Goal: Register for event/course

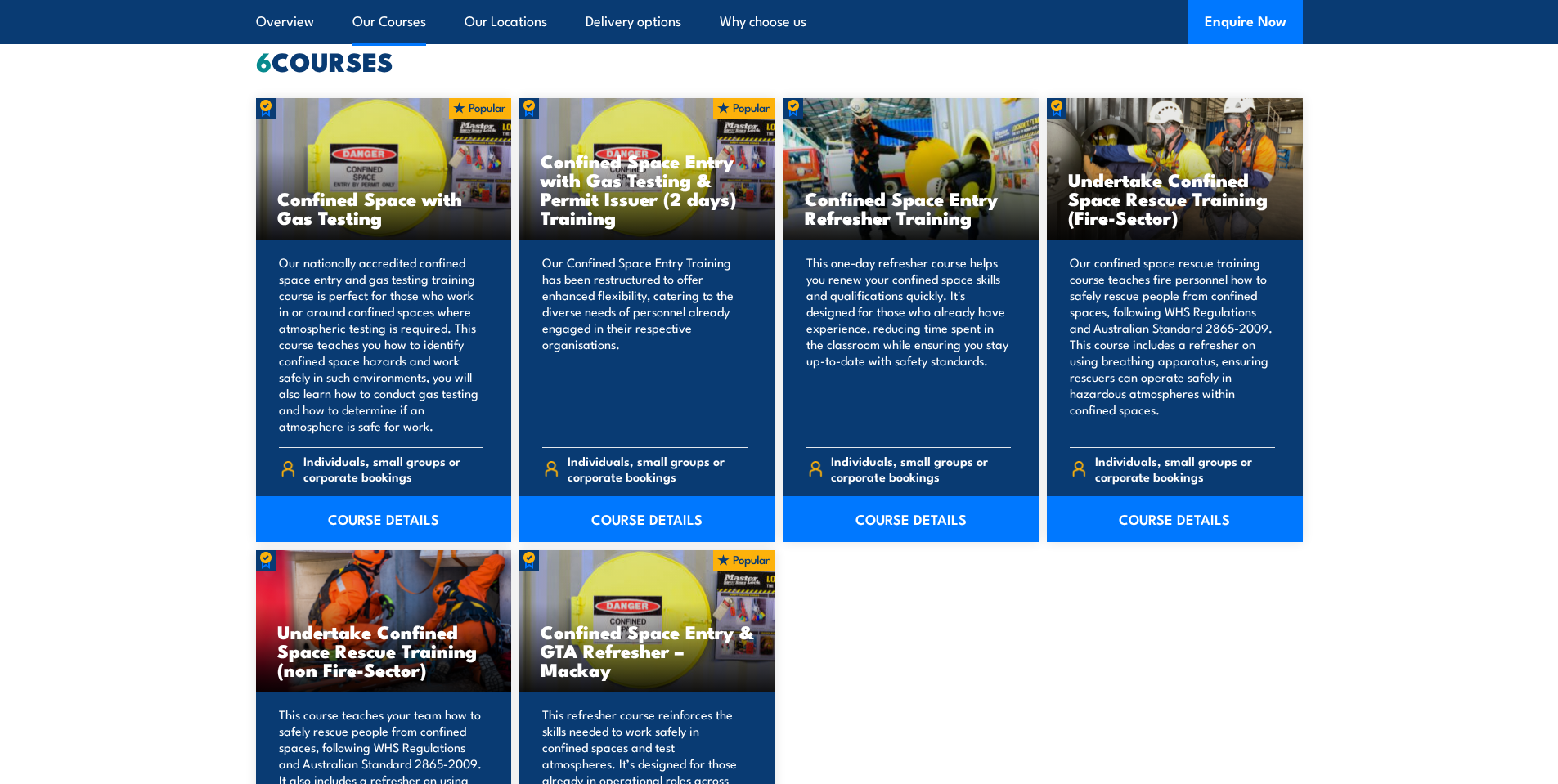
scroll to position [1308, 0]
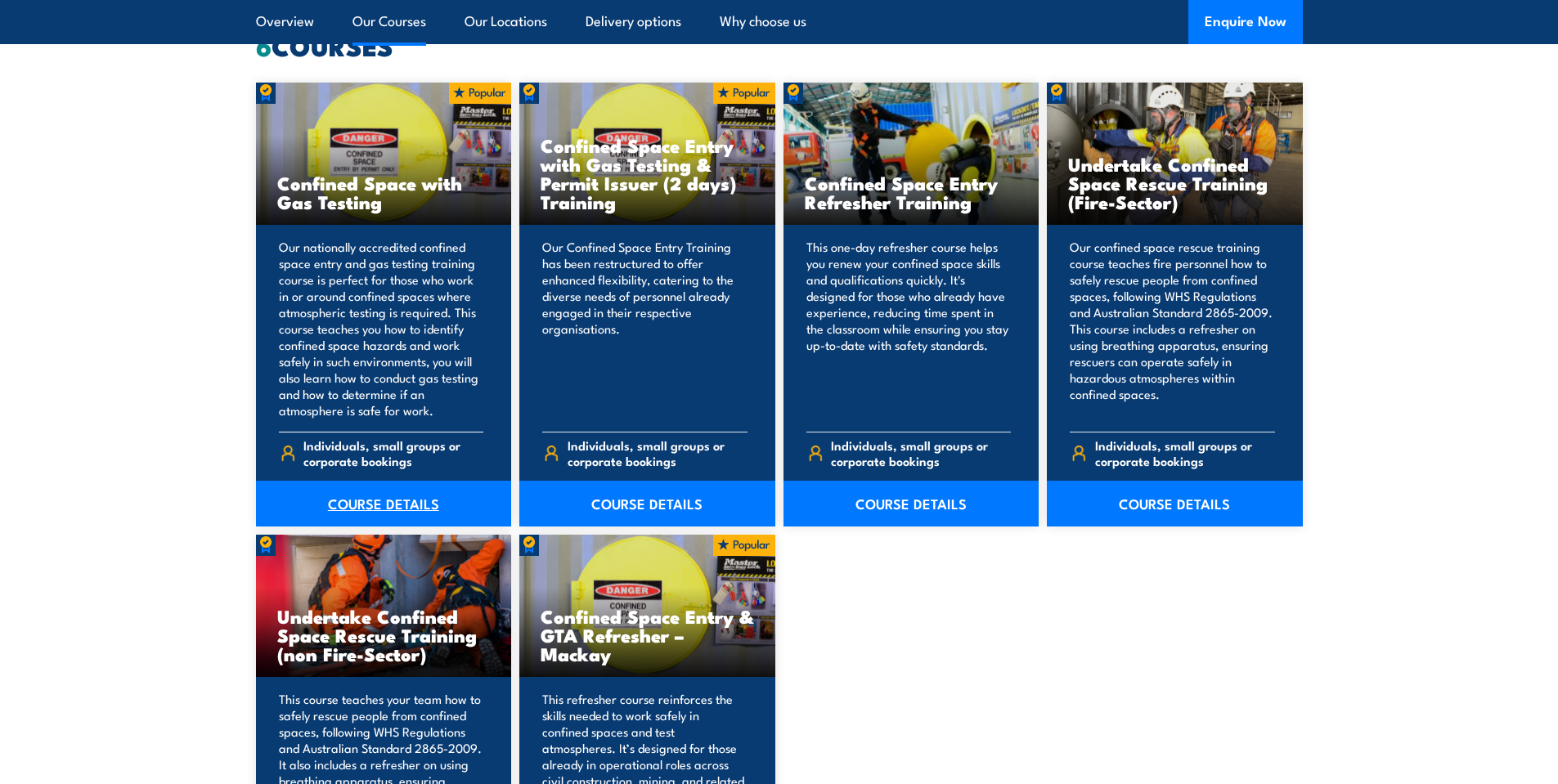
click at [384, 504] on link "COURSE DETAILS" at bounding box center [384, 504] width 256 height 46
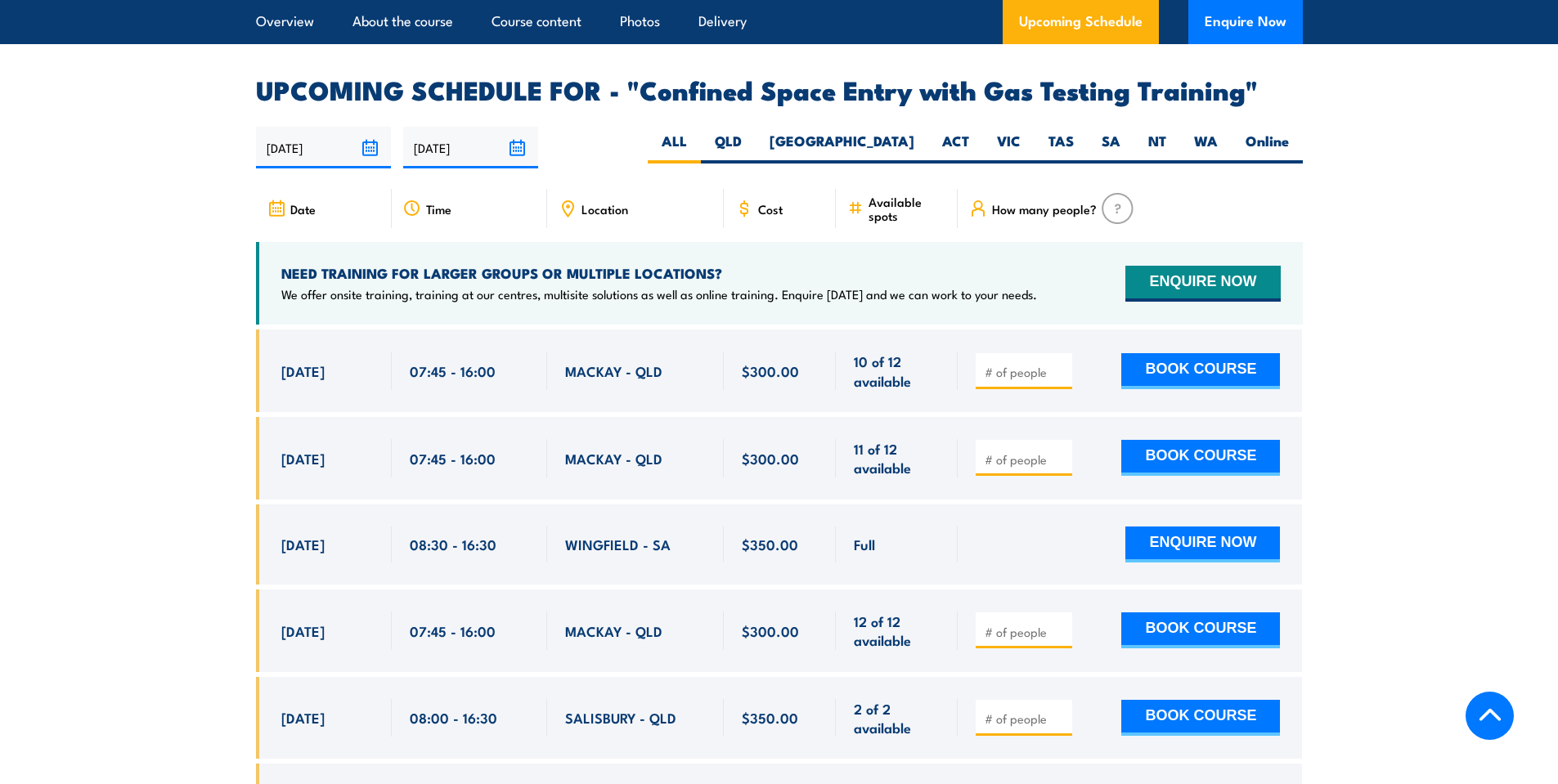
scroll to position [2943, 0]
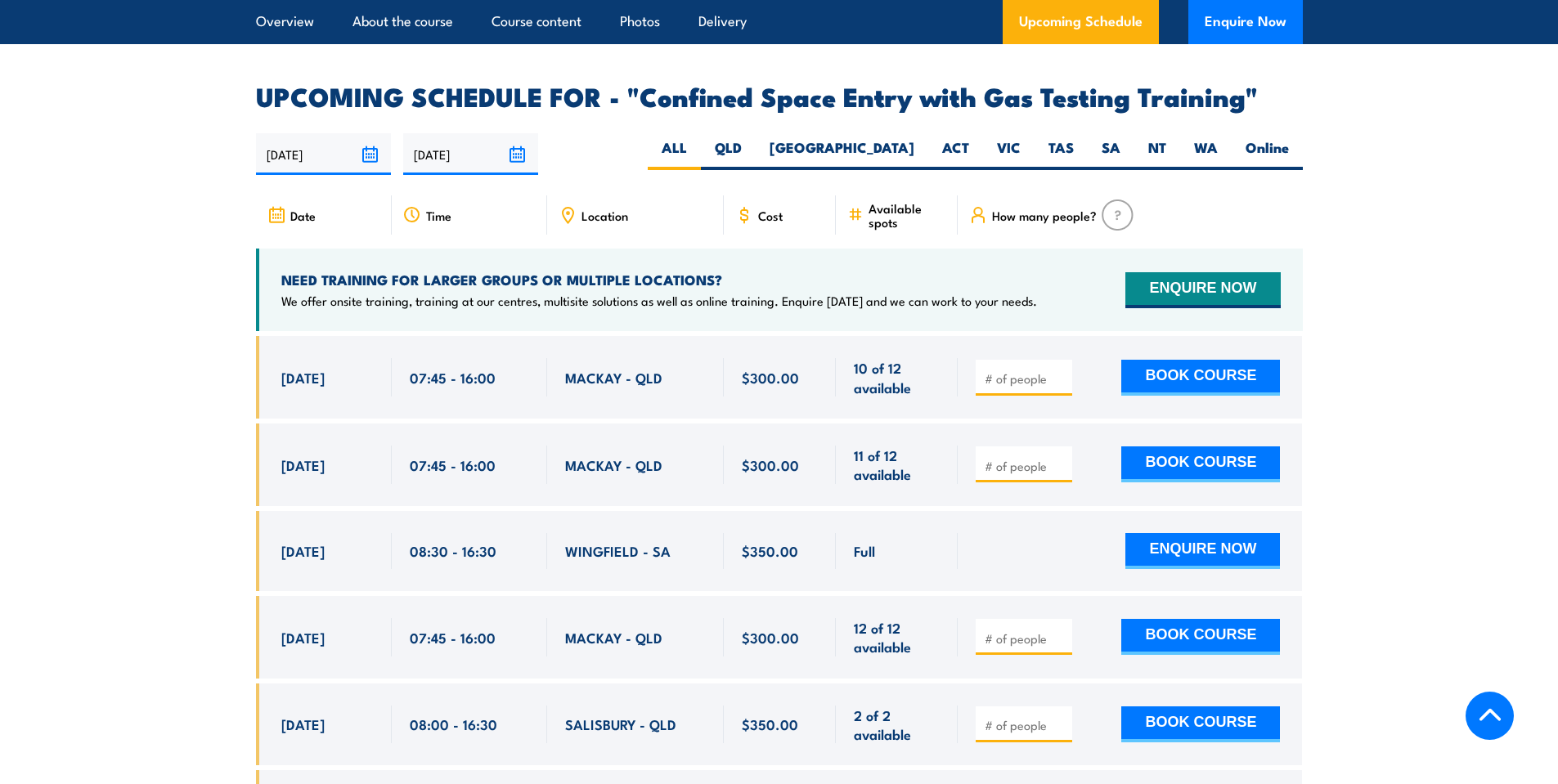
click at [601, 211] on span "Location" at bounding box center [605, 215] width 47 height 14
click at [896, 138] on label "NSW" at bounding box center [841, 154] width 173 height 32
click at [915, 138] on input "NSW" at bounding box center [920, 144] width 11 height 11
radio input "true"
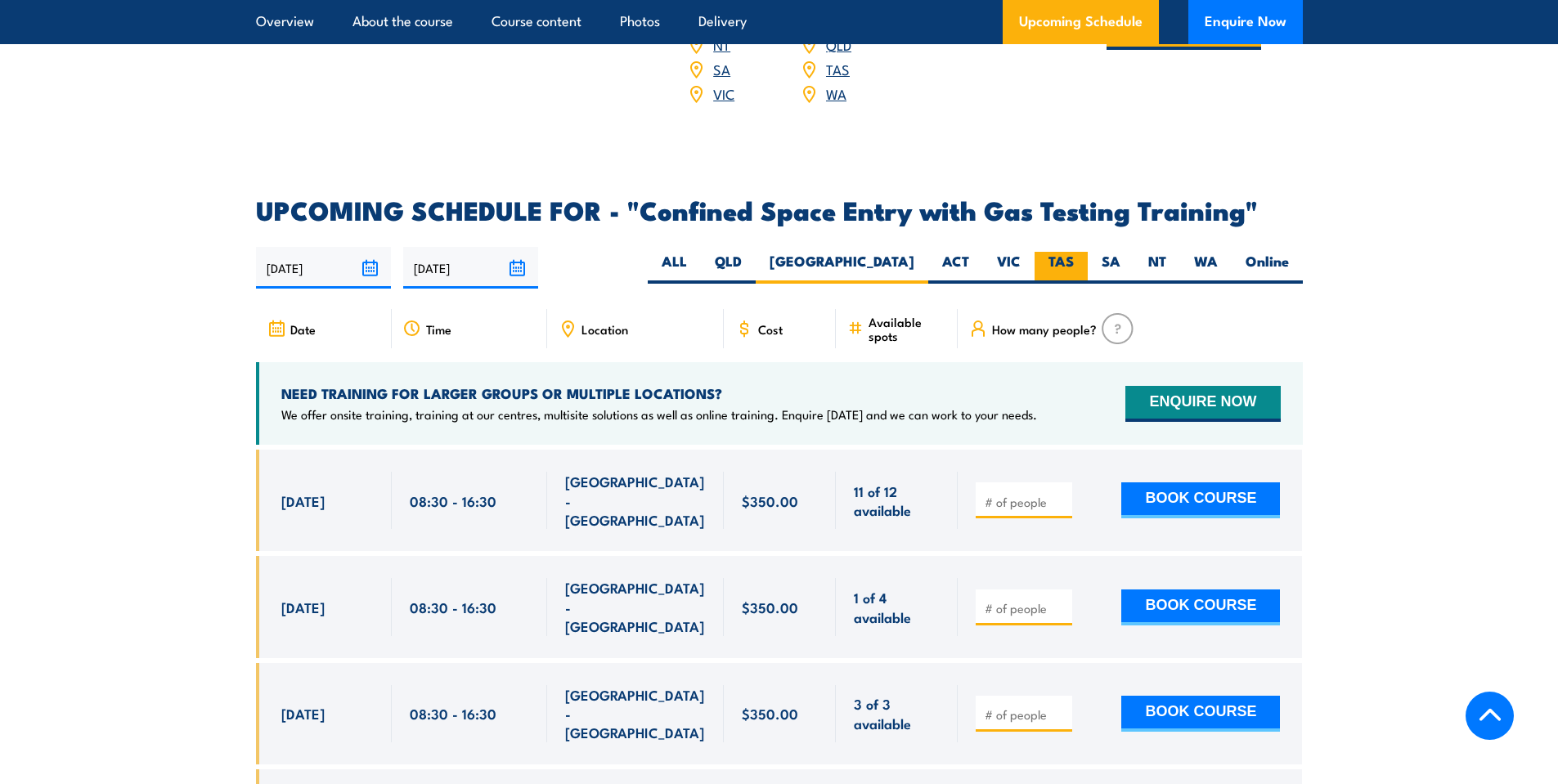
scroll to position [2858, 0]
